Goal: Task Accomplishment & Management: Complete application form

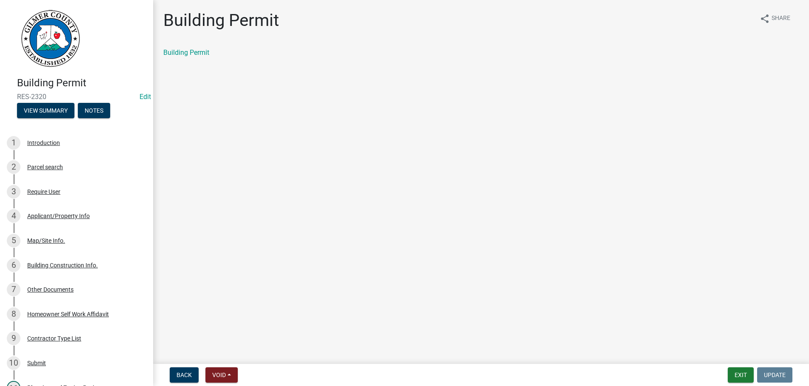
scroll to position [260, 0]
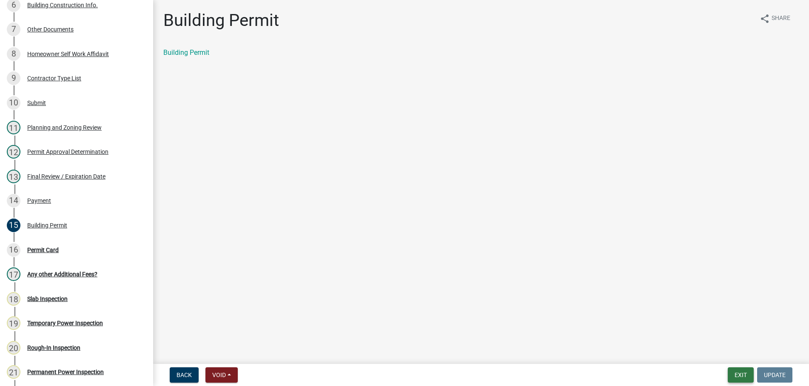
click at [740, 370] on button "Exit" at bounding box center [741, 375] width 26 height 15
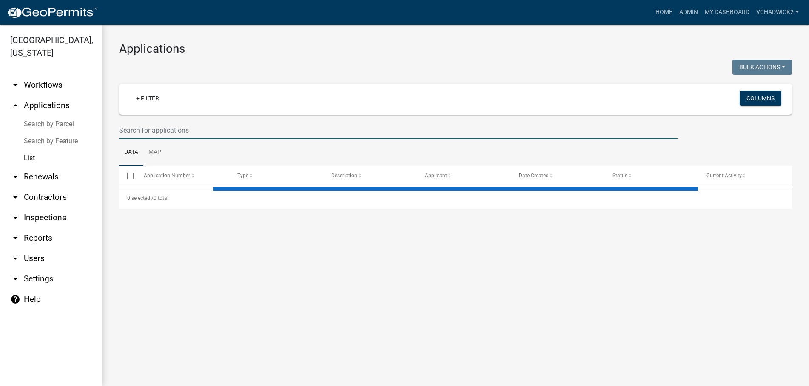
click at [149, 129] on input "text" at bounding box center [398, 130] width 559 height 17
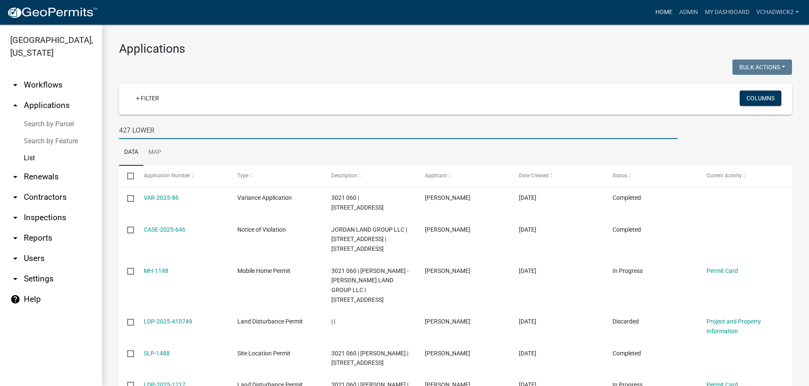
type input "427 LOWER"
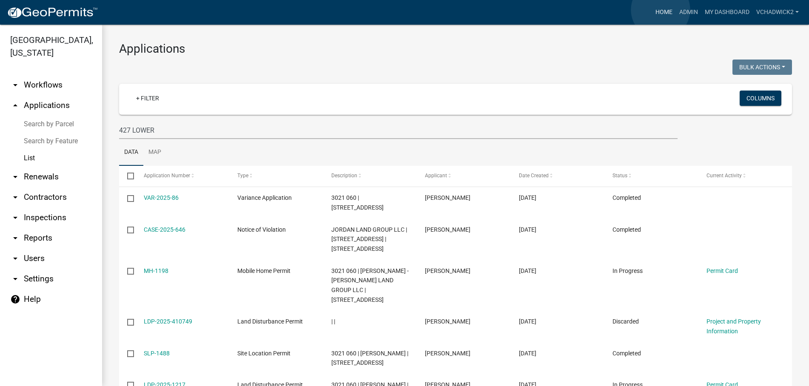
click at [661, 10] on link "Home" at bounding box center [664, 12] width 24 height 16
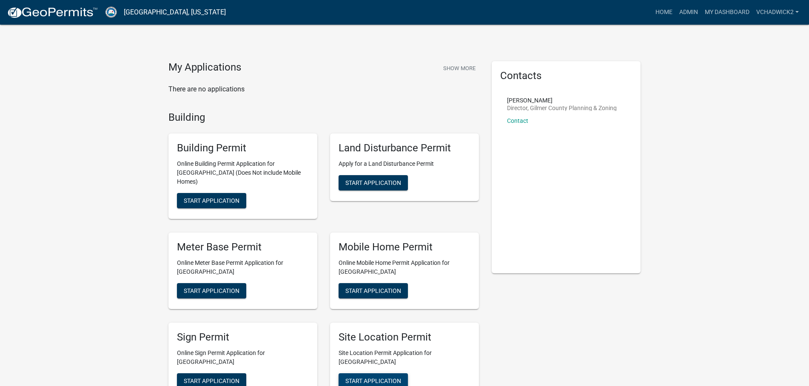
click at [388, 377] on span "Start Application" at bounding box center [373, 380] width 56 height 7
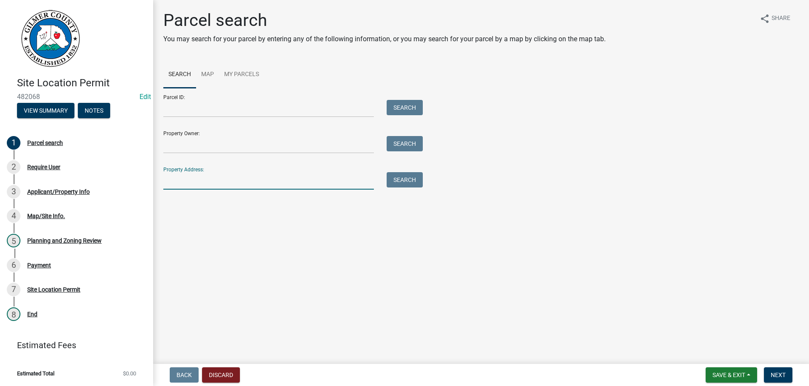
click at [192, 185] on input "Property Address:" at bounding box center [268, 180] width 211 height 17
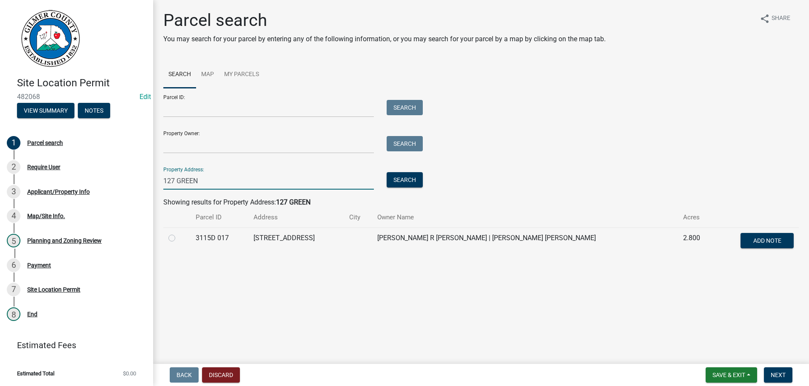
type input "127 GREEN"
click at [179, 233] on label at bounding box center [179, 233] width 0 height 0
click at [179, 237] on 017 "radio" at bounding box center [182, 236] width 6 height 6
radio 017 "true"
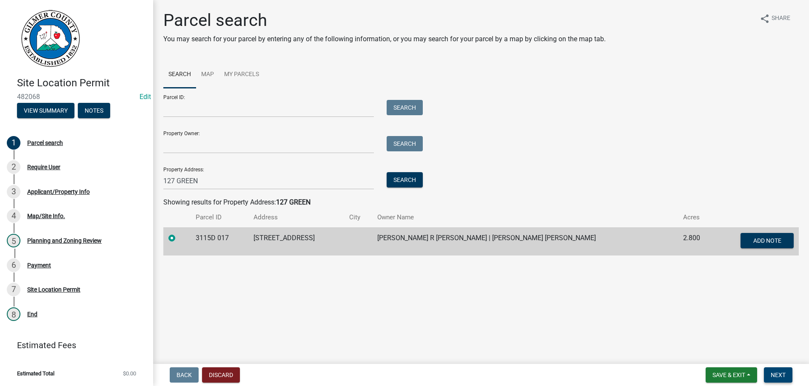
click at [777, 370] on button "Next" at bounding box center [778, 375] width 29 height 15
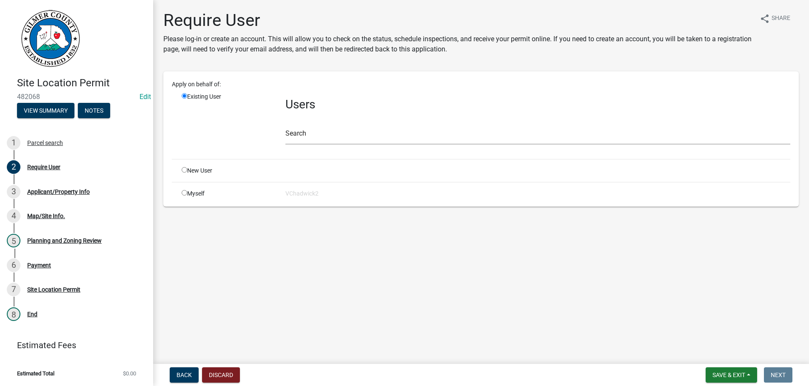
click at [184, 169] on input "radio" at bounding box center [185, 170] width 6 height 6
radio input "true"
radio input "false"
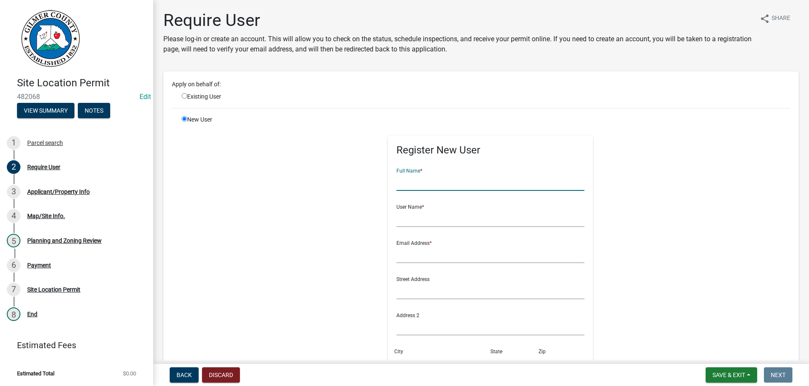
drag, startPoint x: 405, startPoint y: 186, endPoint x: 675, endPoint y: 204, distance: 270.7
click at [418, 185] on input "text" at bounding box center [490, 182] width 188 height 17
type input "[PERSON_NAME]"
type input "U"
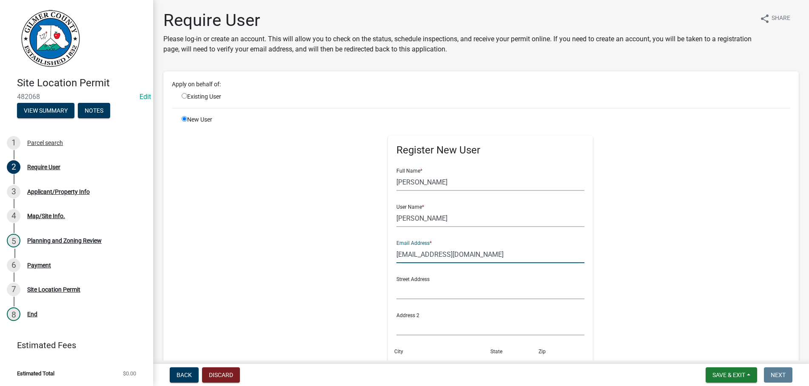
type input "[EMAIL_ADDRESS][DOMAIN_NAME]"
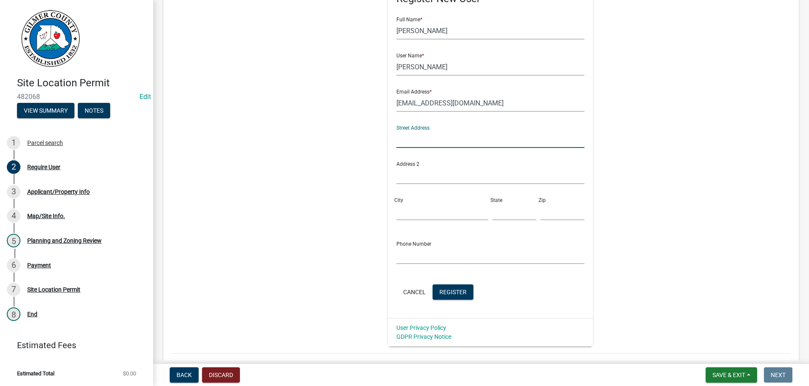
scroll to position [194, 0]
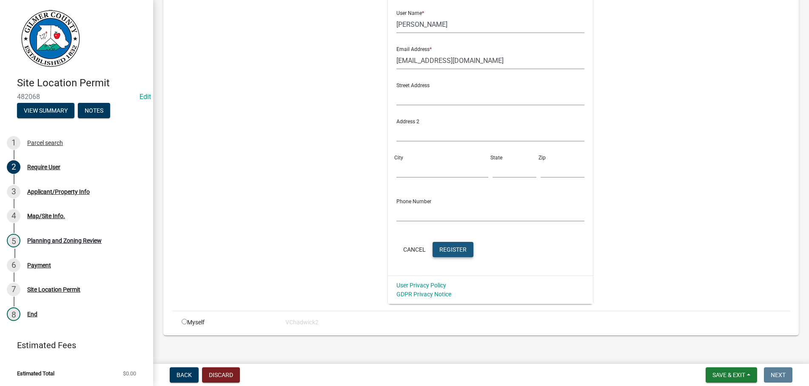
click at [462, 248] on span "Register" at bounding box center [452, 249] width 27 height 7
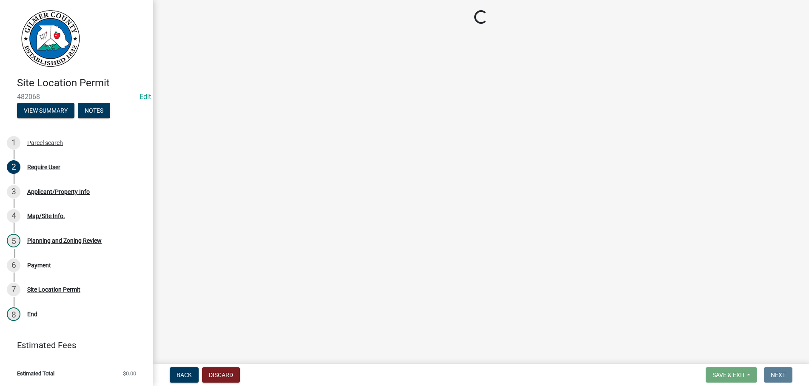
scroll to position [0, 0]
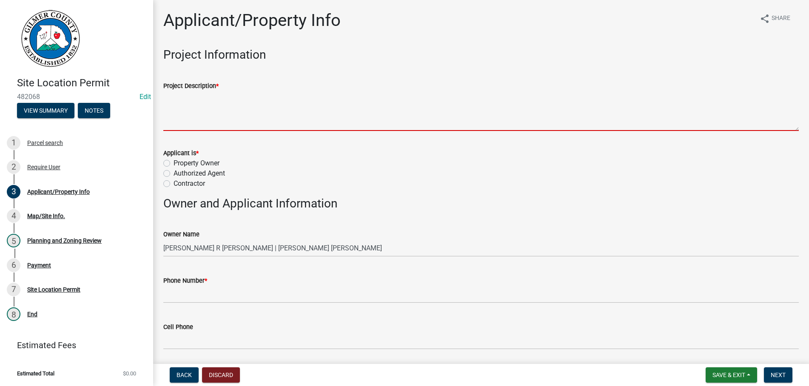
click at [273, 114] on textarea "Project Description *" at bounding box center [481, 111] width 636 height 40
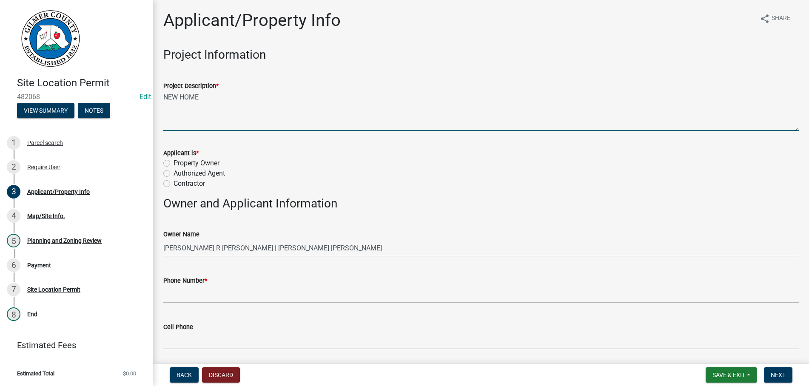
type textarea "NEW HOME"
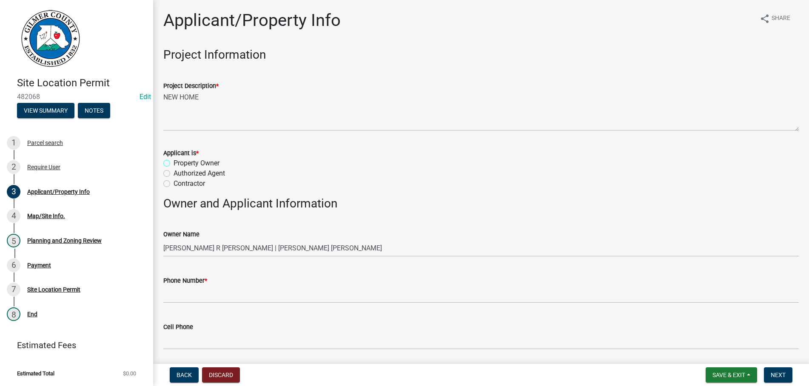
click at [174, 158] on input "Property Owner" at bounding box center [177, 161] width 6 height 6
radio input "true"
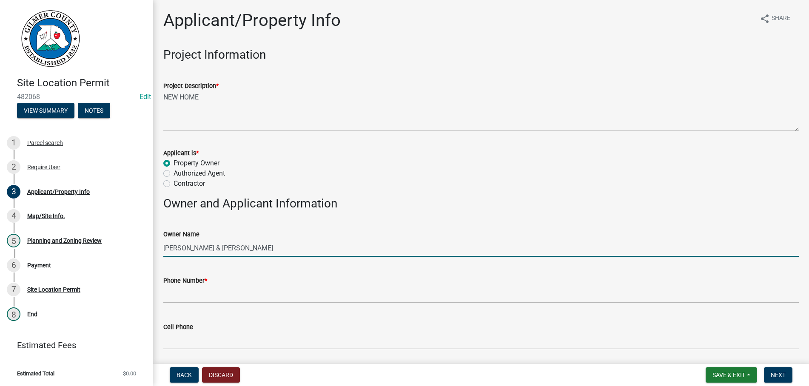
type input "[PERSON_NAME] & [PERSON_NAME]"
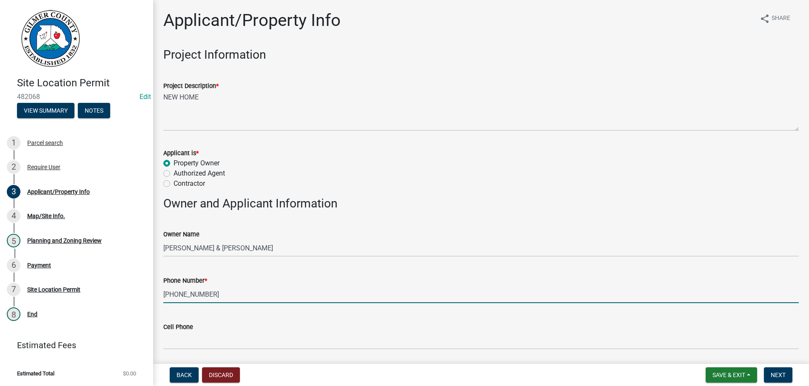
type input "[PHONE_NUMBER]"
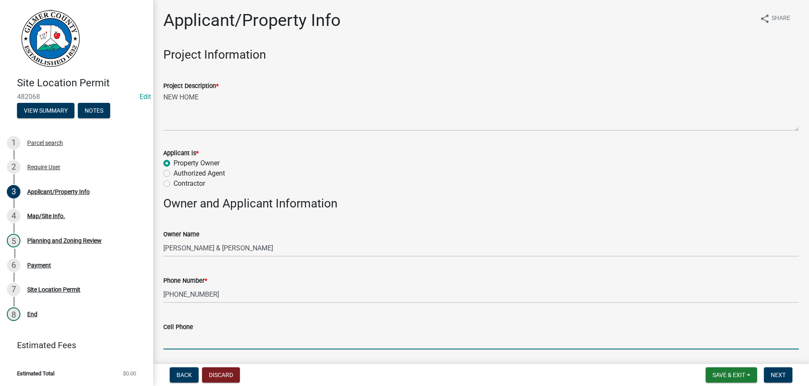
scroll to position [207, 0]
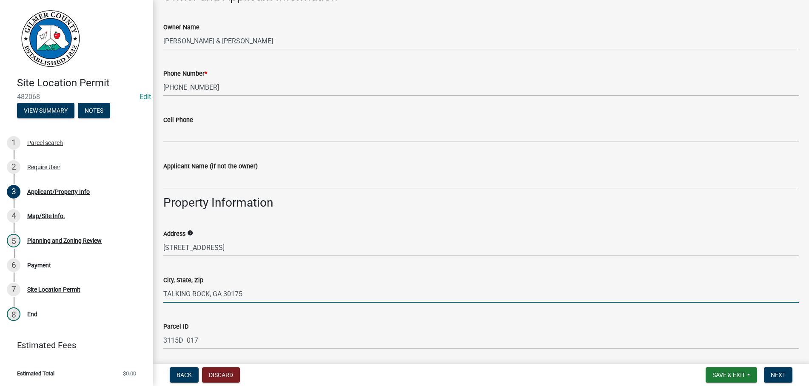
type input "TALKING ROCK, GA 30175"
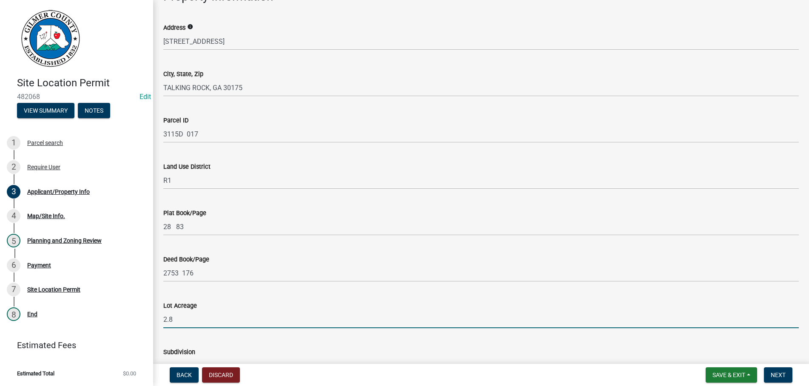
scroll to position [599, 0]
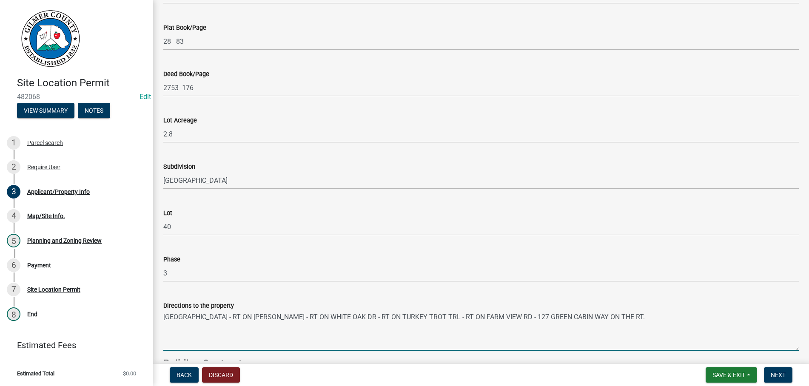
drag, startPoint x: 538, startPoint y: 317, endPoint x: 526, endPoint y: 317, distance: 12.3
click at [526, 317] on textarea "[GEOGRAPHIC_DATA] - RT ON [PERSON_NAME] - RT ON WHITE OAK DR - RT ON TURKEY TRO…" at bounding box center [481, 331] width 636 height 40
type textarea "[GEOGRAPHIC_DATA] - RT ON [PERSON_NAME] - RT ON WHITE OAK DR - RT ON TURKEY TRO…"
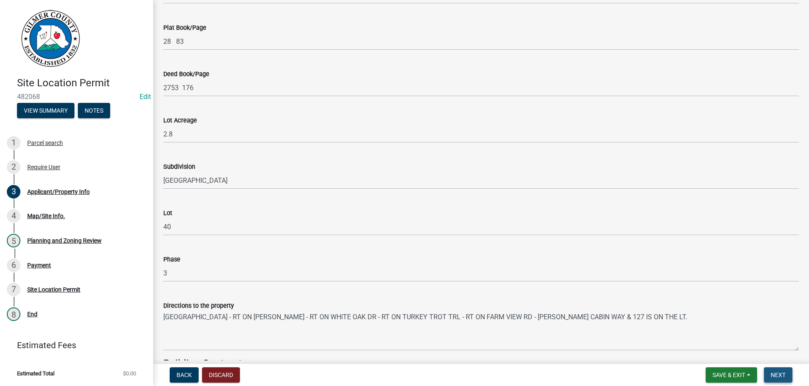
click at [773, 373] on span "Next" at bounding box center [778, 375] width 15 height 7
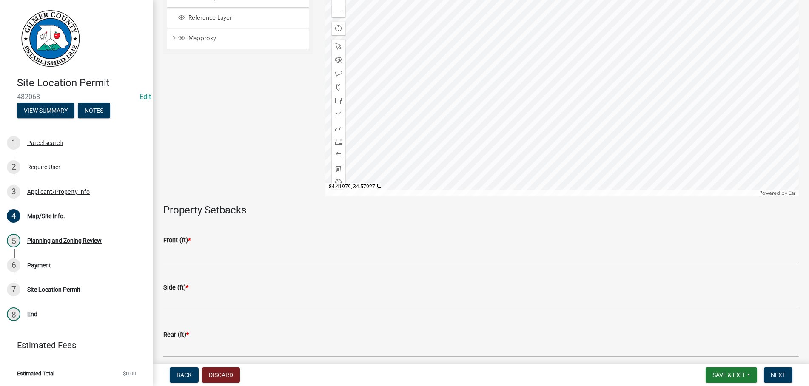
scroll to position [97, 0]
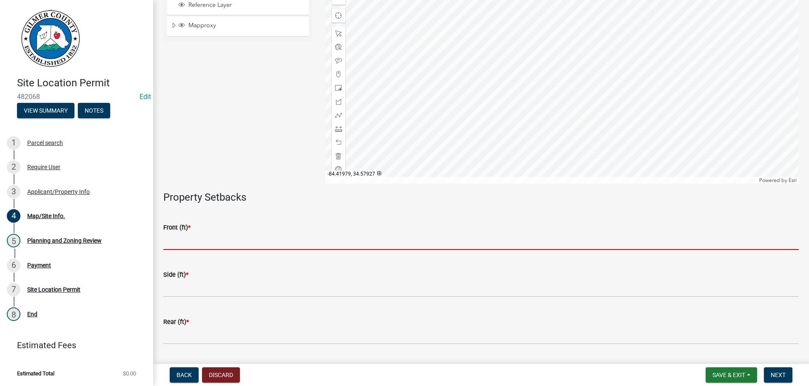
click at [182, 244] on input "text" at bounding box center [481, 241] width 636 height 17
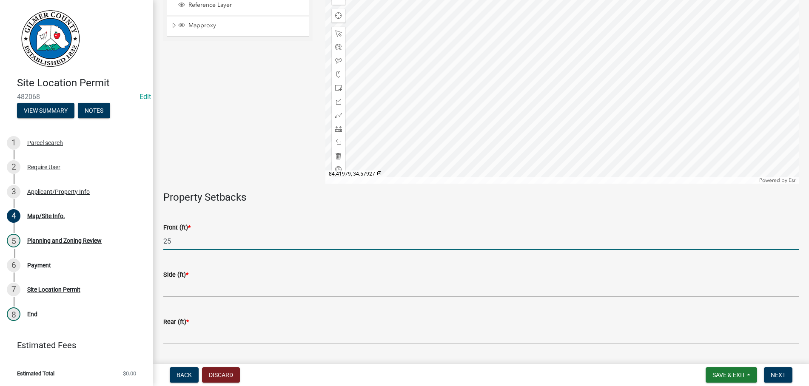
type input "25"
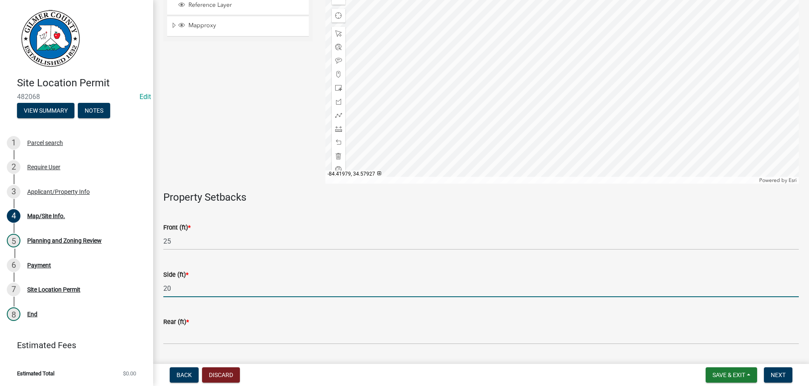
type input "20"
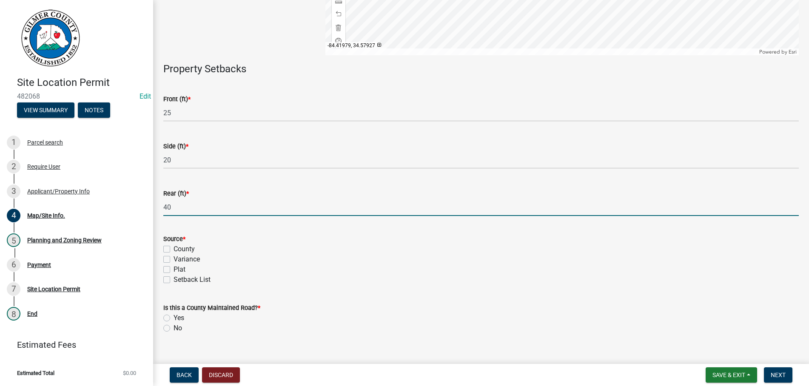
scroll to position [239, 0]
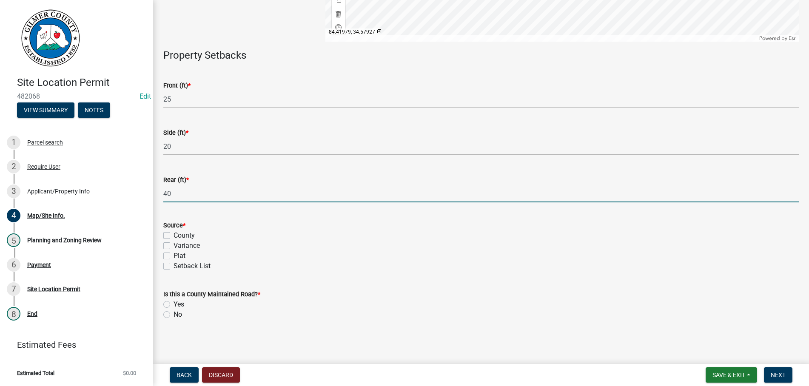
type input "40"
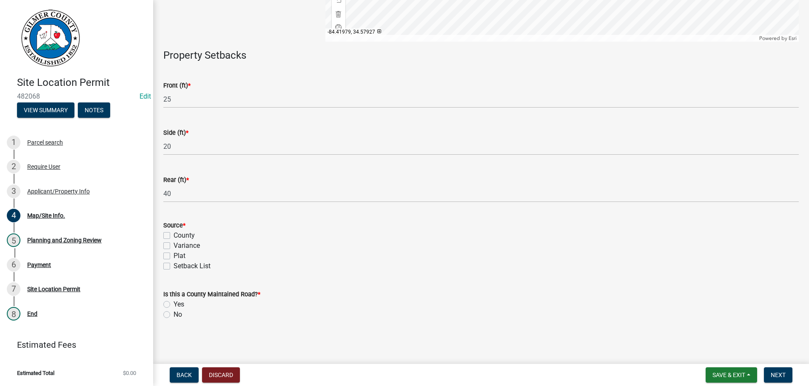
click at [174, 237] on label "County" at bounding box center [184, 236] width 21 height 10
click at [174, 236] on input "County" at bounding box center [177, 234] width 6 height 6
checkbox input "true"
checkbox input "false"
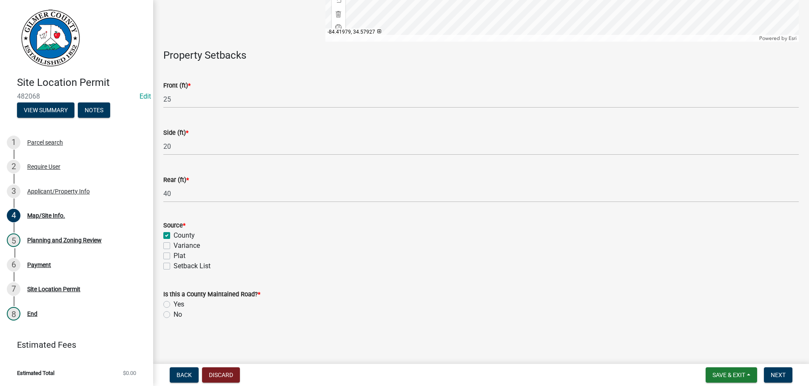
checkbox input "false"
click at [174, 304] on label "Yes" at bounding box center [179, 304] width 11 height 10
click at [174, 304] on input "Yes" at bounding box center [177, 302] width 6 height 6
radio input "true"
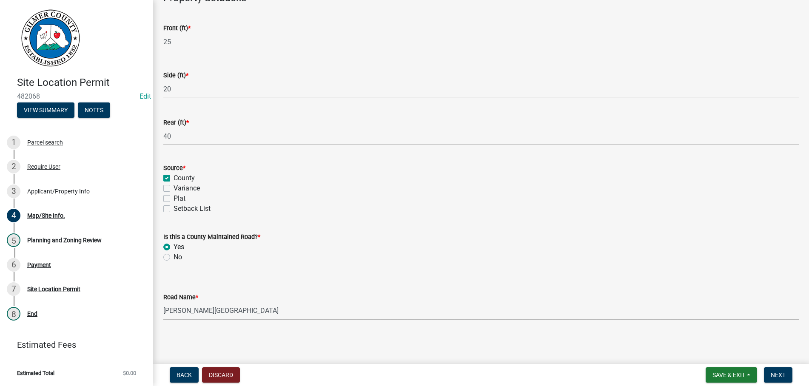
select select "2f19fdf1-33a6-46da-9944-88f2cd30c624"
click at [163, 302] on select "Select Item... [PERSON_NAME][GEOGRAPHIC_DATA] [GEOGRAPHIC_DATA][PERSON_NAME][PE…" at bounding box center [481, 310] width 636 height 17
drag, startPoint x: 234, startPoint y: 316, endPoint x: 295, endPoint y: 354, distance: 71.9
click at [301, 358] on main "Map/Site Info. share Share (Optional) Use the sketch tools to provide any appli…" at bounding box center [481, 180] width 656 height 361
click at [174, 257] on label "No" at bounding box center [178, 257] width 9 height 10
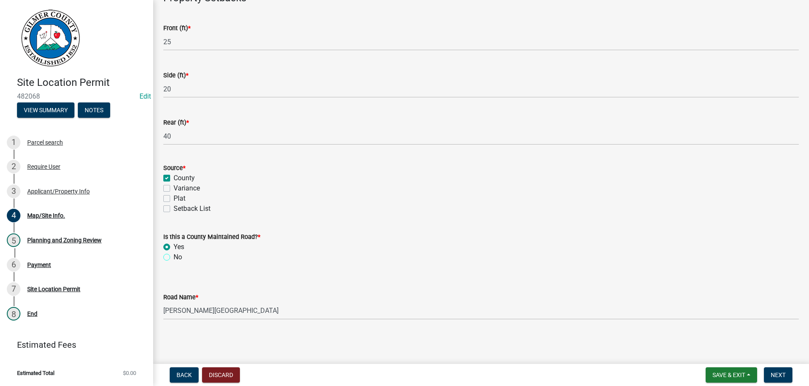
click at [174, 257] on input "No" at bounding box center [177, 255] width 6 height 6
radio input "true"
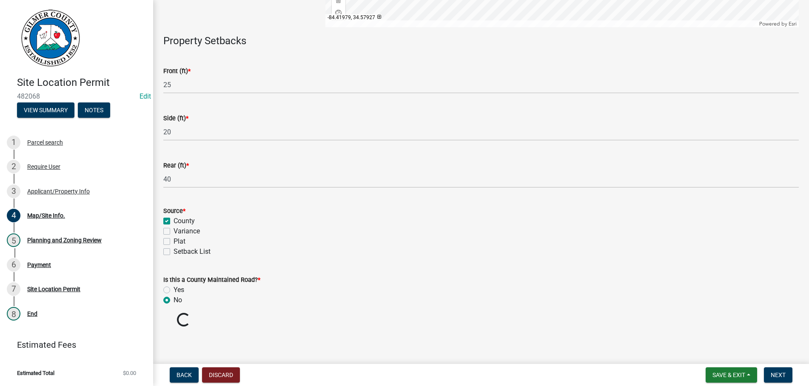
scroll to position [239, 0]
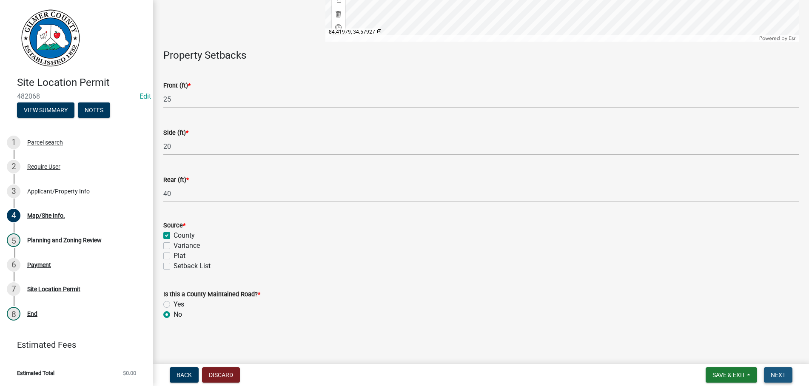
click at [783, 374] on span "Next" at bounding box center [778, 375] width 15 height 7
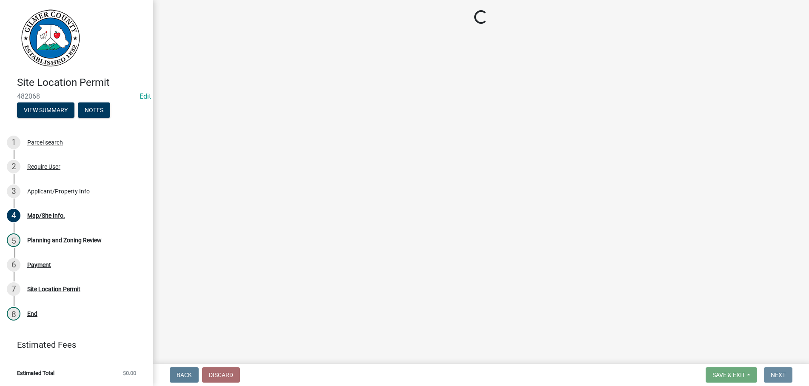
scroll to position [0, 0]
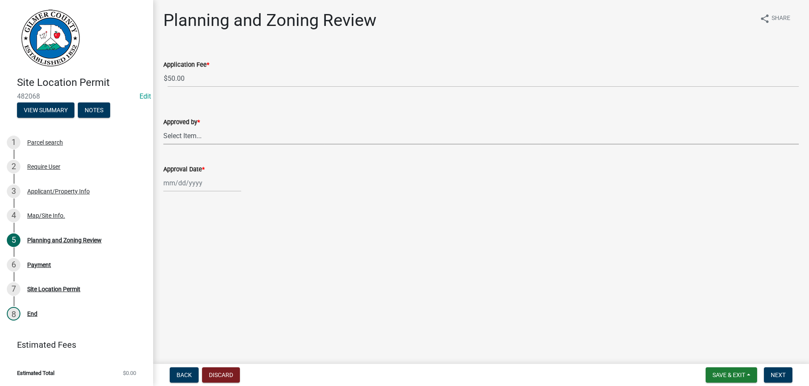
click at [163, 127] on select "Select Item... [PERSON_NAME] [PERSON_NAME] [PERSON_NAME] [PERSON_NAME] [PERSON_…" at bounding box center [481, 135] width 636 height 17
click option "[PERSON_NAME]" at bounding box center [0, 0] width 0 height 0
select select "b44f7338-8171-40f4-83dd-b8ba3065c966"
click at [197, 178] on input "Approval Date *" at bounding box center [202, 182] width 78 height 17
select select "9"
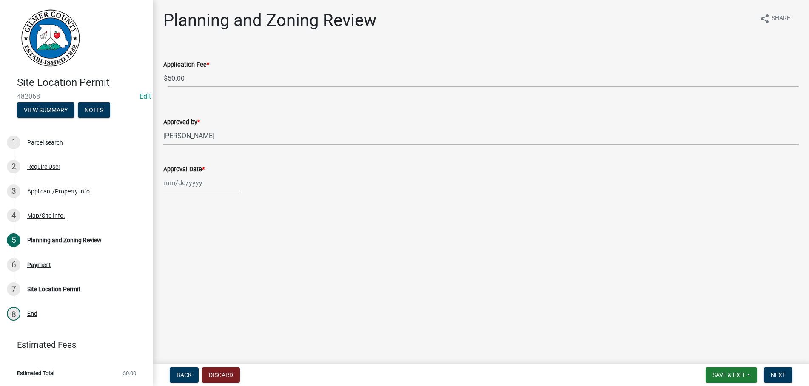
select select "2025"
type input "[DATE]"
click at [775, 375] on span "Next" at bounding box center [778, 375] width 15 height 7
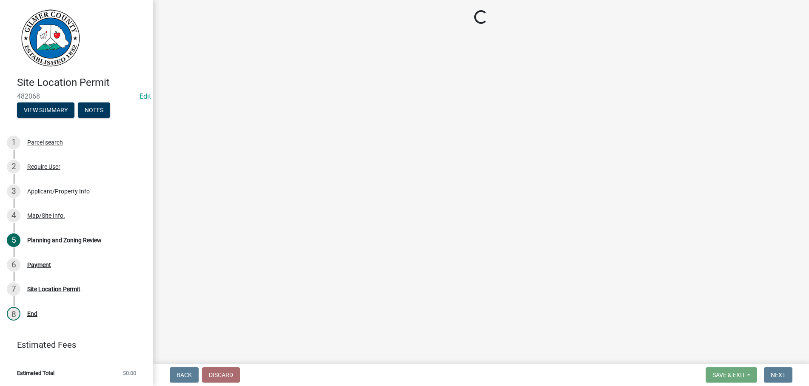
select select "2: 1"
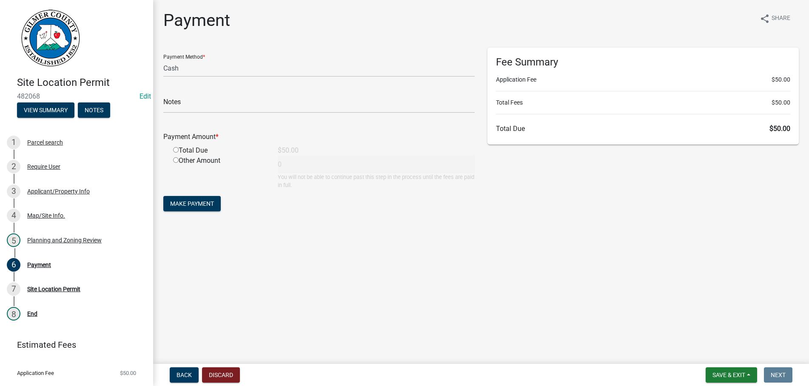
click at [177, 151] on input "radio" at bounding box center [176, 150] width 6 height 6
radio input "true"
type input "50"
click at [188, 202] on span "Make Payment" at bounding box center [192, 203] width 44 height 7
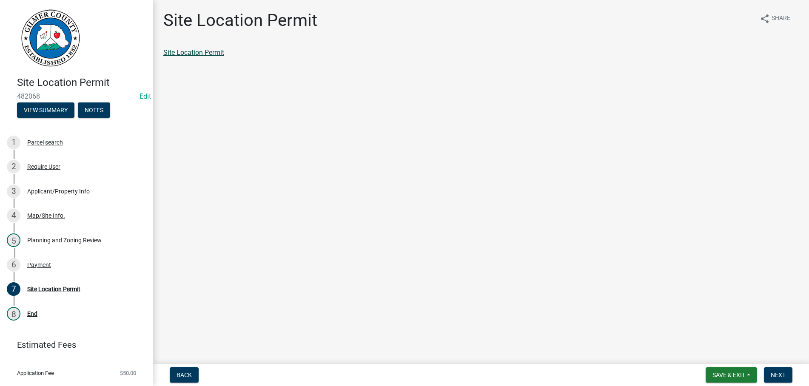
click at [185, 53] on link "Site Location Permit" at bounding box center [193, 52] width 61 height 8
click at [778, 371] on button "Next" at bounding box center [778, 375] width 29 height 15
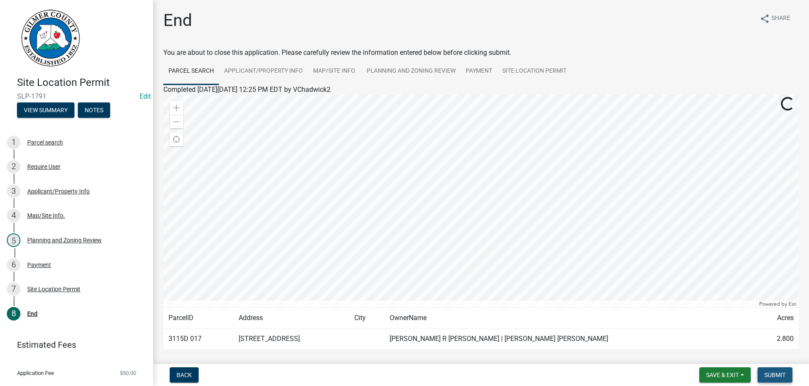
click at [778, 371] on button "Submit" at bounding box center [775, 375] width 35 height 15
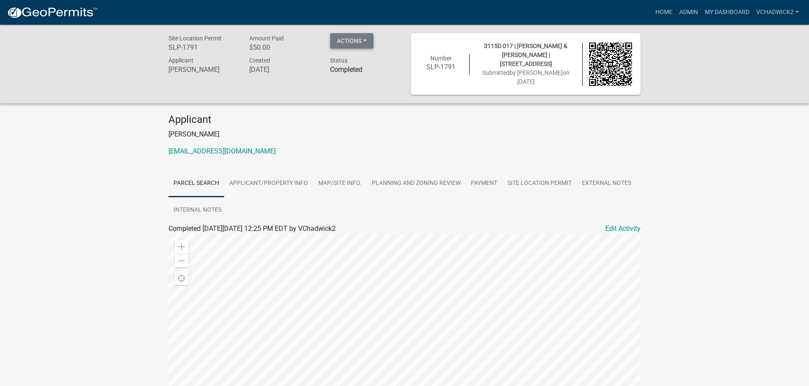
click at [349, 39] on button "Actions" at bounding box center [351, 40] width 43 height 15
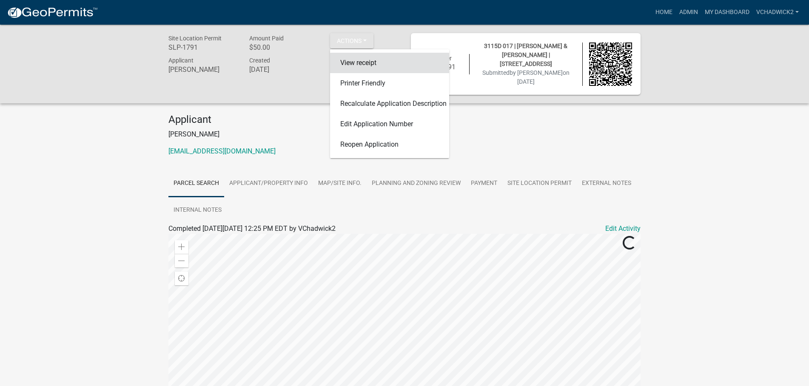
click at [363, 64] on link "View receipt" at bounding box center [389, 63] width 119 height 20
